Goal: Task Accomplishment & Management: Manage account settings

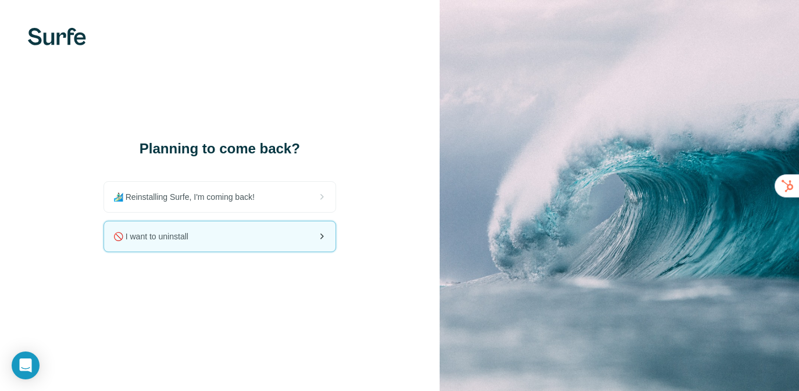
click at [188, 238] on span "🚫 I want to uninstall" at bounding box center [155, 237] width 84 height 12
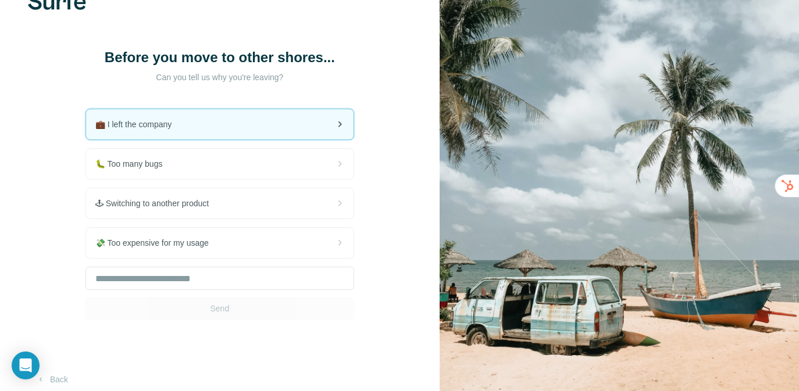
scroll to position [36, 0]
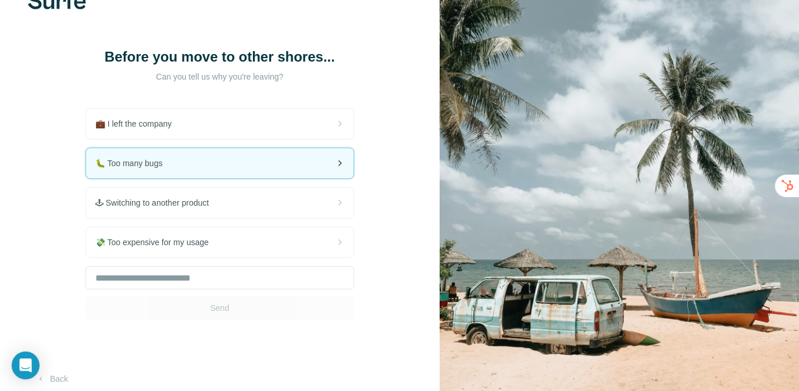
click at [220, 175] on div "🐛 Too many bugs" at bounding box center [219, 163] width 267 height 30
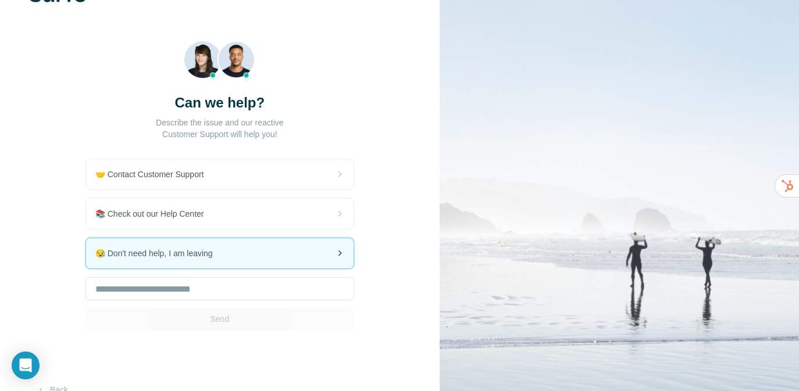
scroll to position [66, 0]
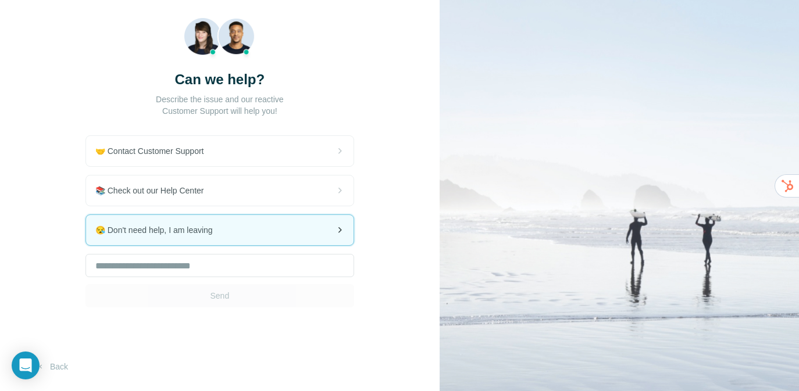
click at [235, 228] on div "😪 Don't need help, I am leaving" at bounding box center [219, 230] width 267 height 30
